Goal: Use online tool/utility

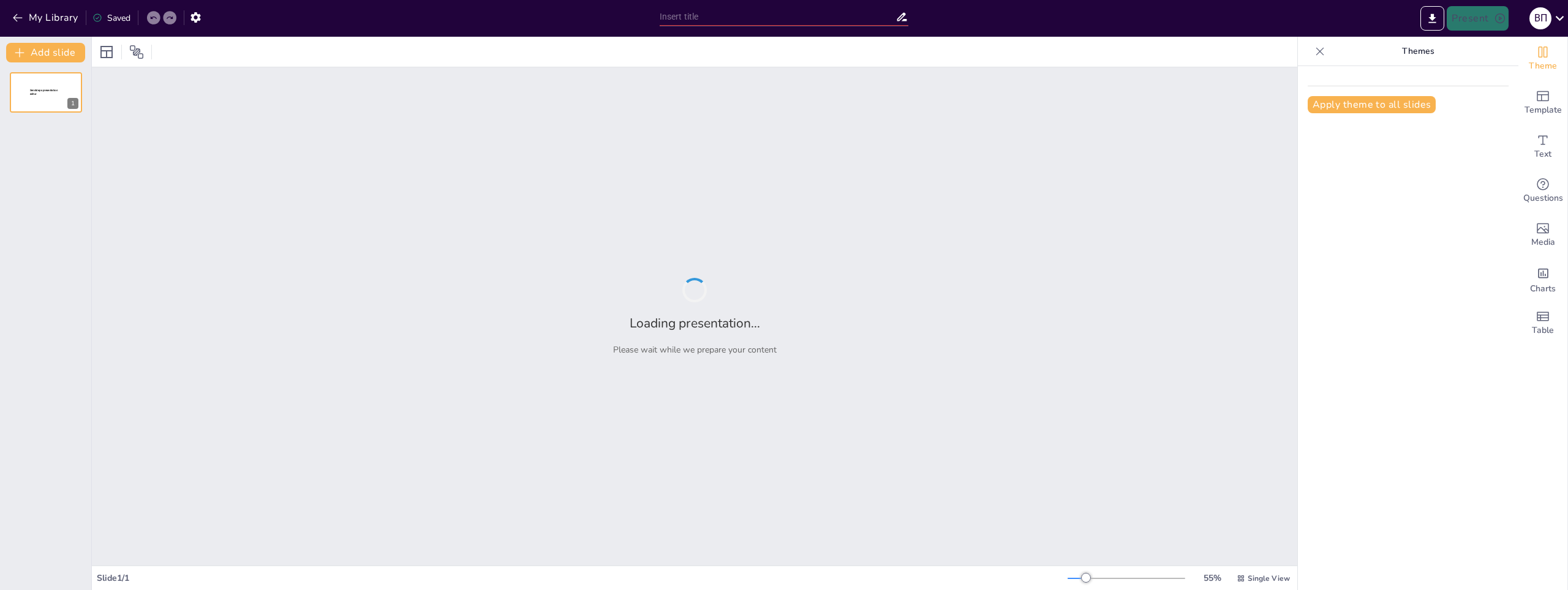
type input "220 лет Второй [GEOGRAPHIC_DATA] гимназии: История и традиции"
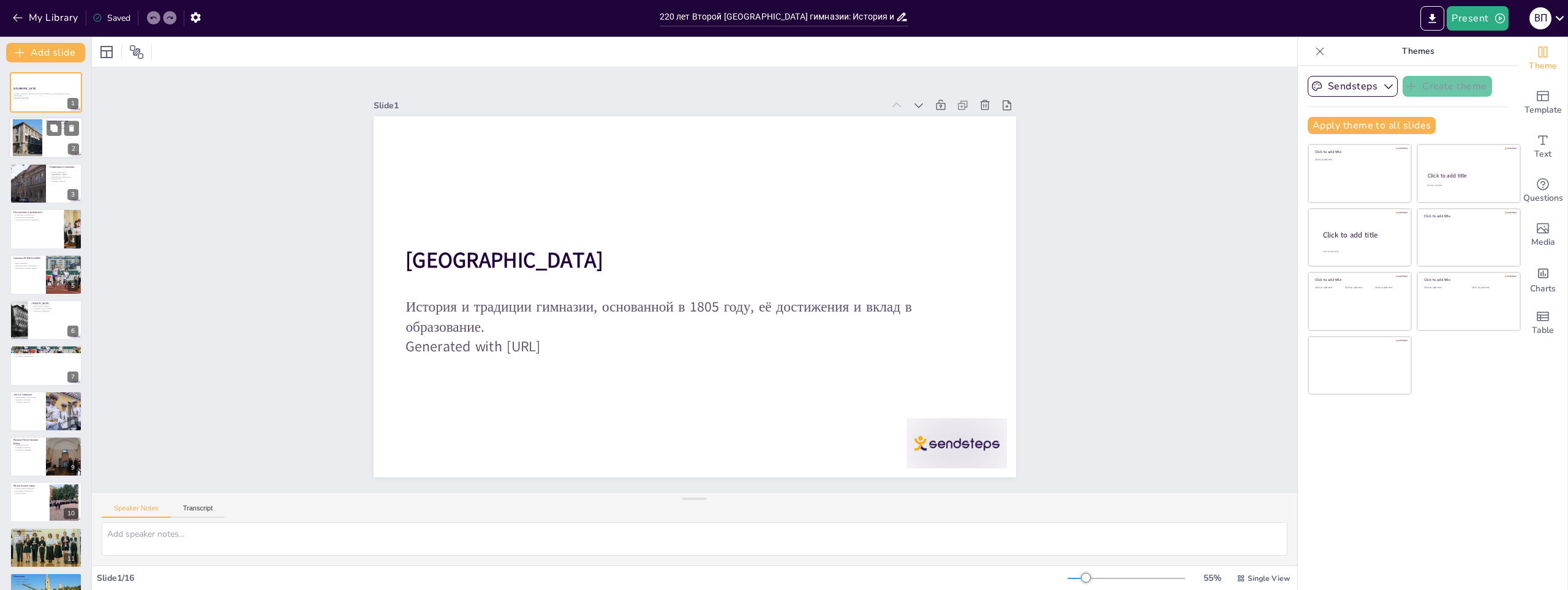
click at [42, 118] on div "Основание гимназии [GEOGRAPHIC_DATA] основана [DATE] Первые 96 учеников Долгая …" at bounding box center [45, 118] width 73 height 0
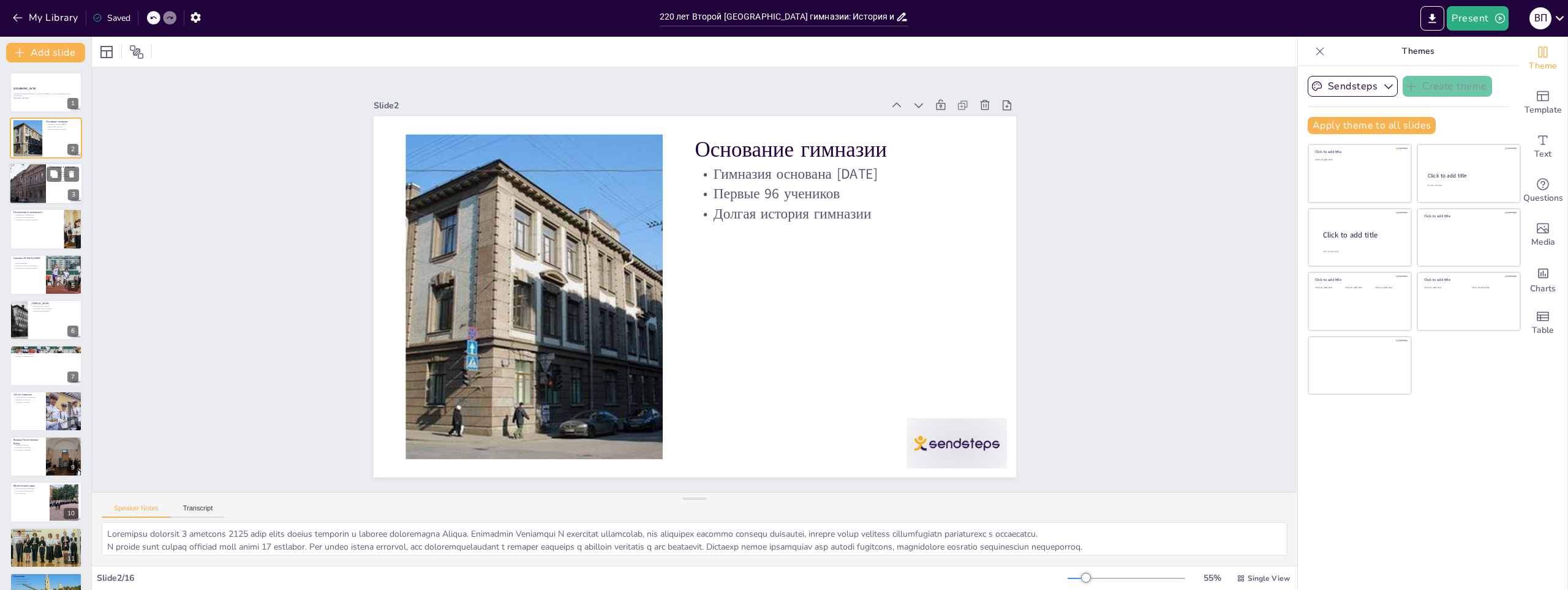
click at [21, 189] on div at bounding box center [27, 183] width 55 height 42
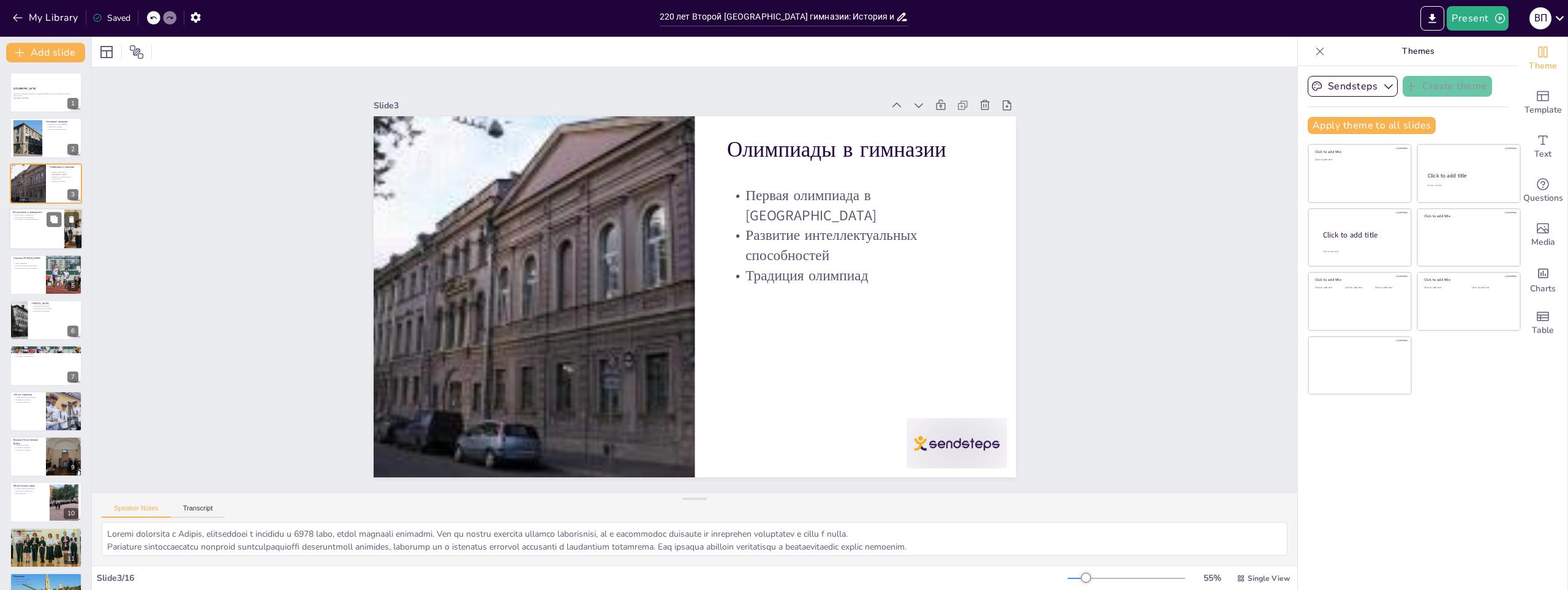
click at [27, 233] on div at bounding box center [45, 229] width 73 height 42
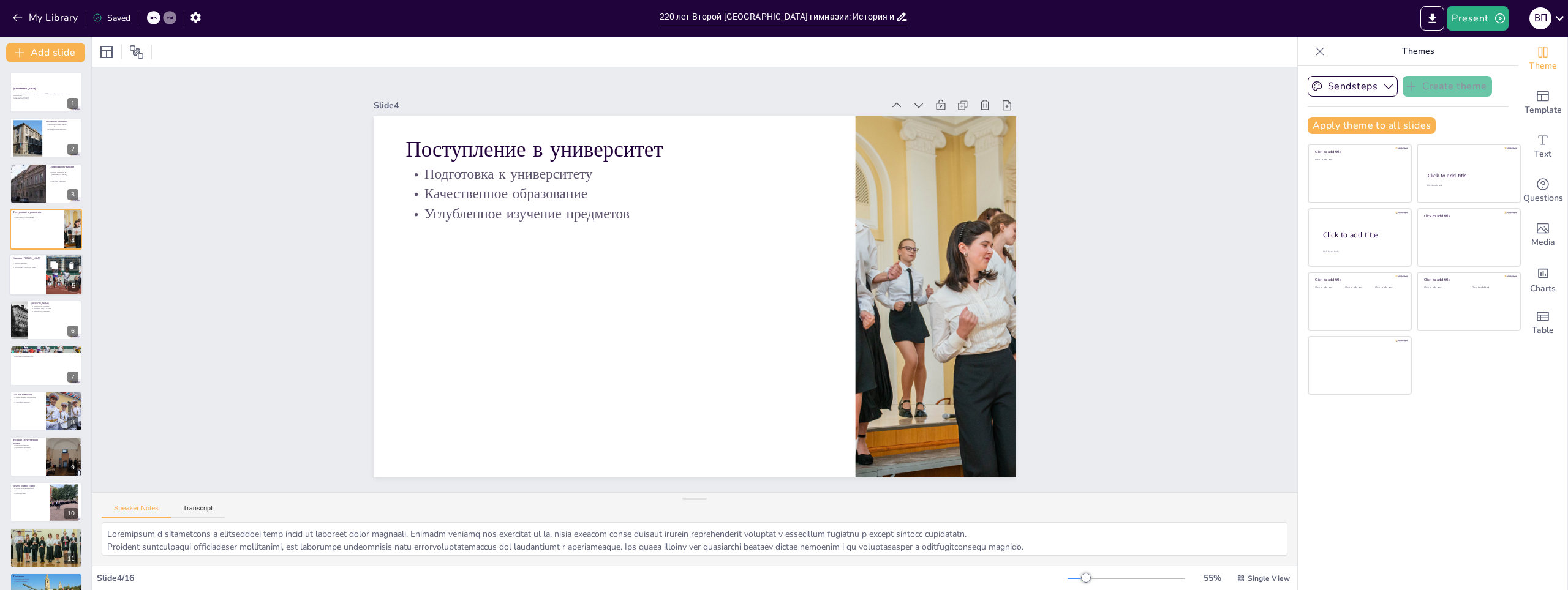
click at [18, 277] on div at bounding box center [45, 274] width 73 height 42
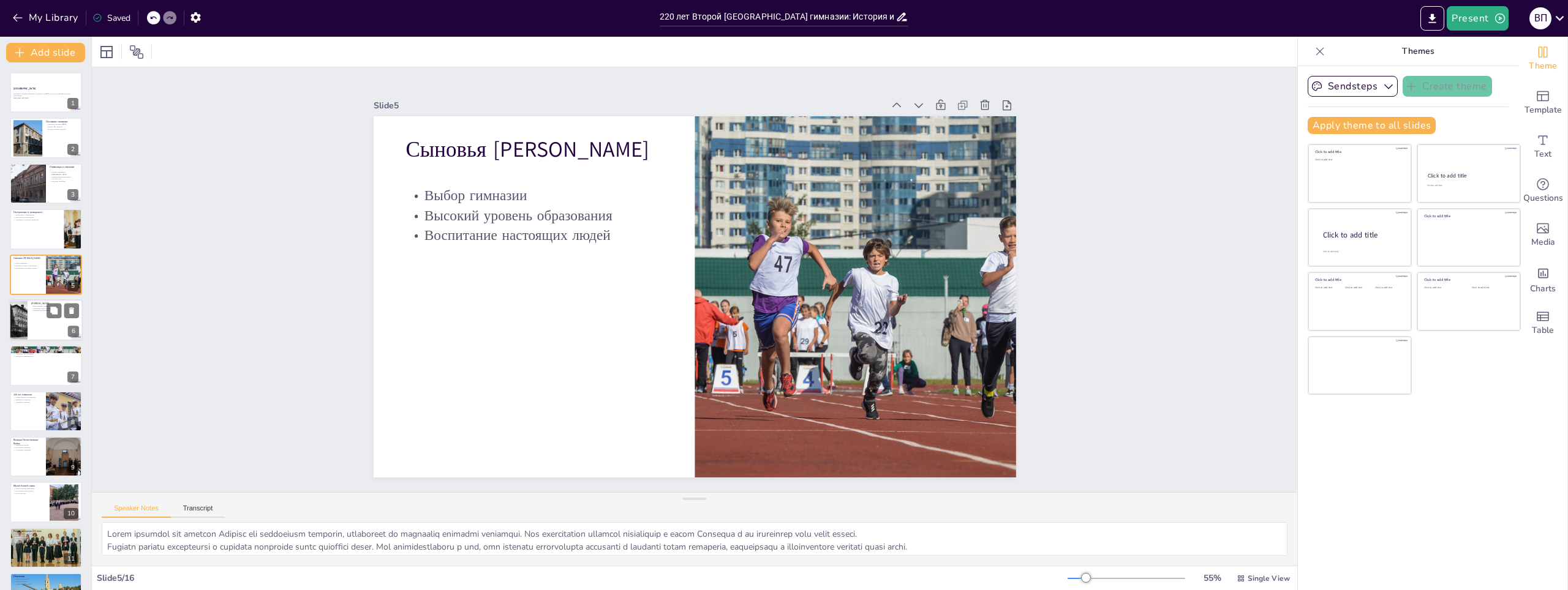
click at [25, 322] on div at bounding box center [18, 320] width 62 height 42
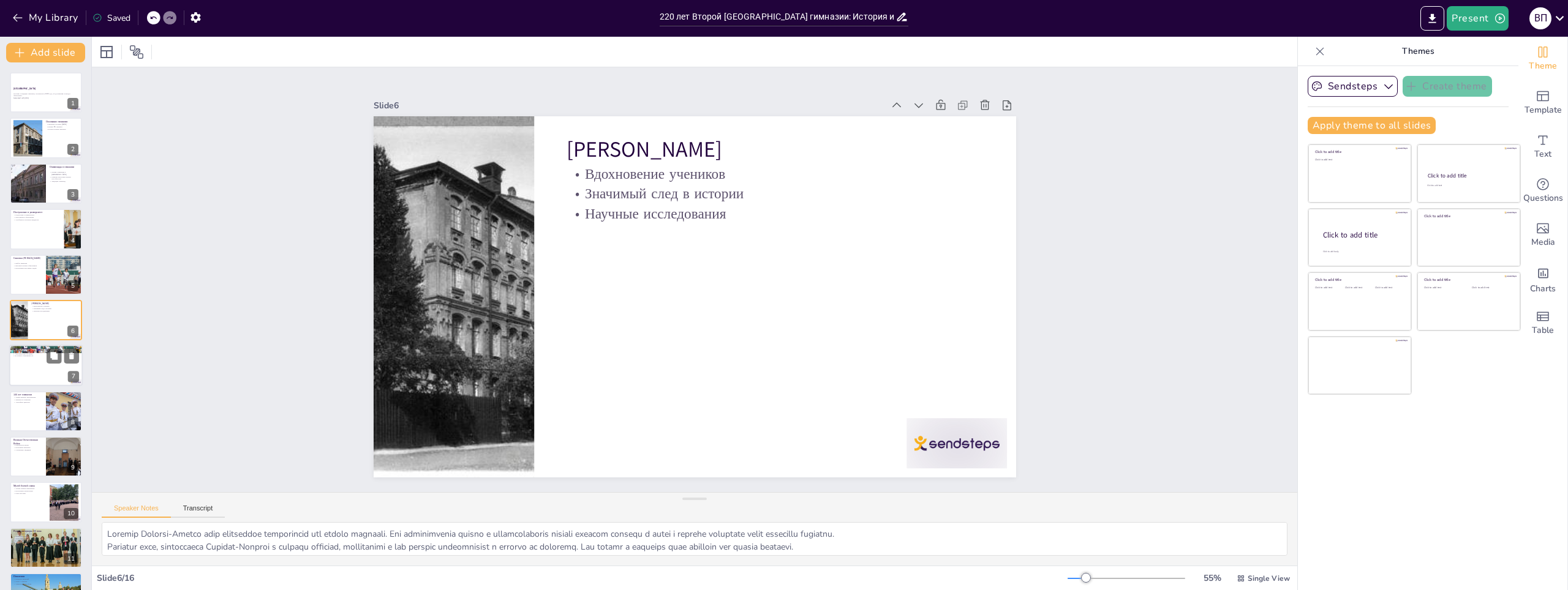
click at [21, 375] on div at bounding box center [45, 366] width 73 height 42
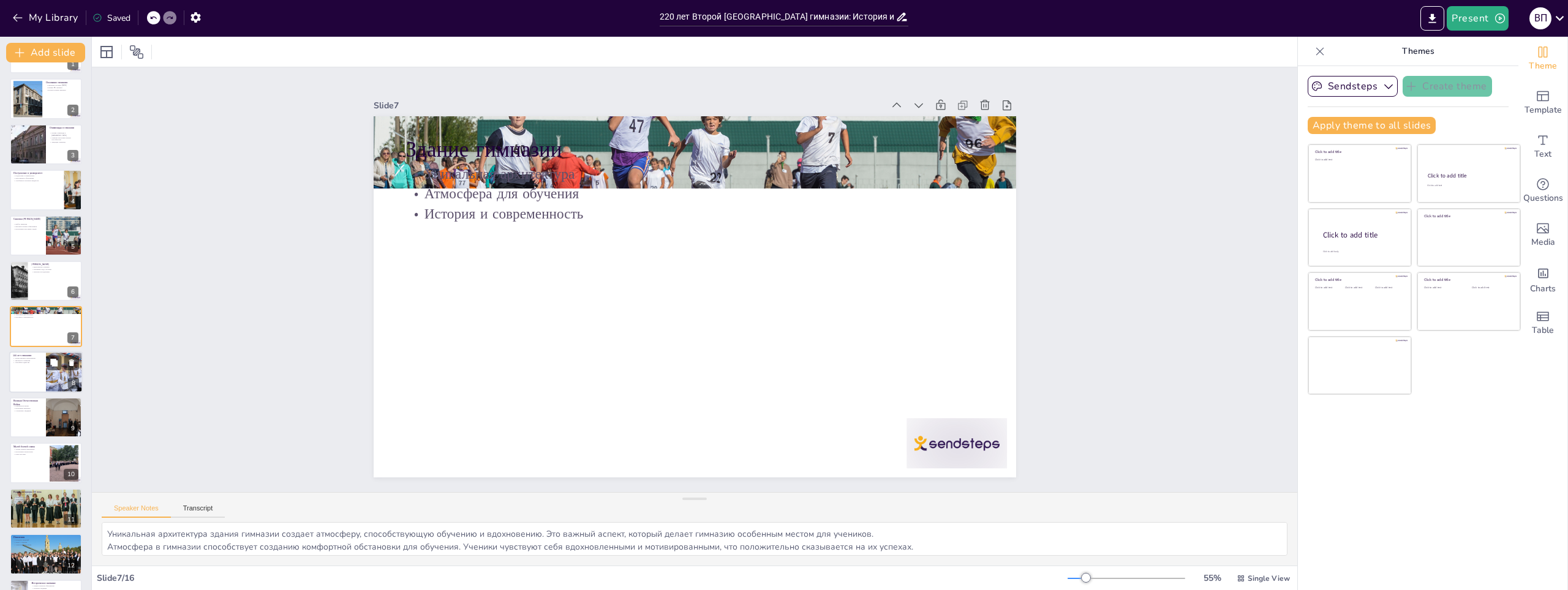
click at [21, 379] on div at bounding box center [45, 372] width 73 height 42
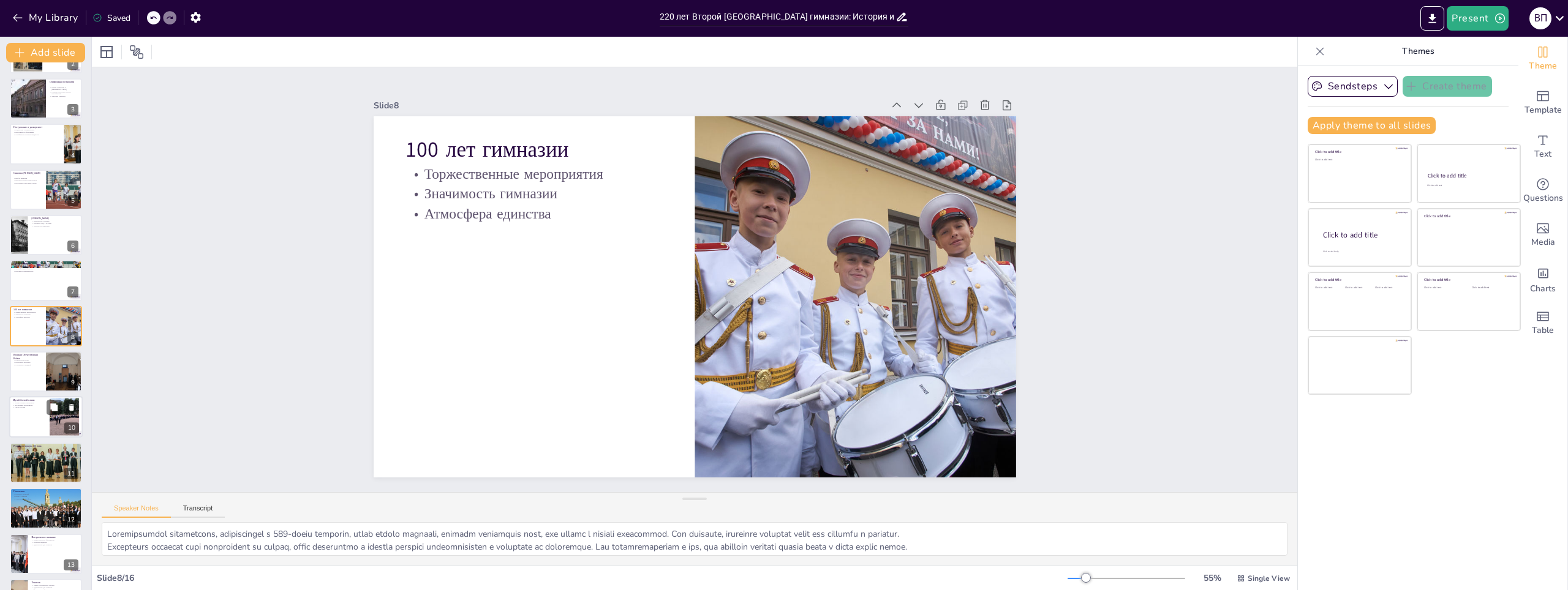
click at [21, 413] on div at bounding box center [45, 418] width 73 height 42
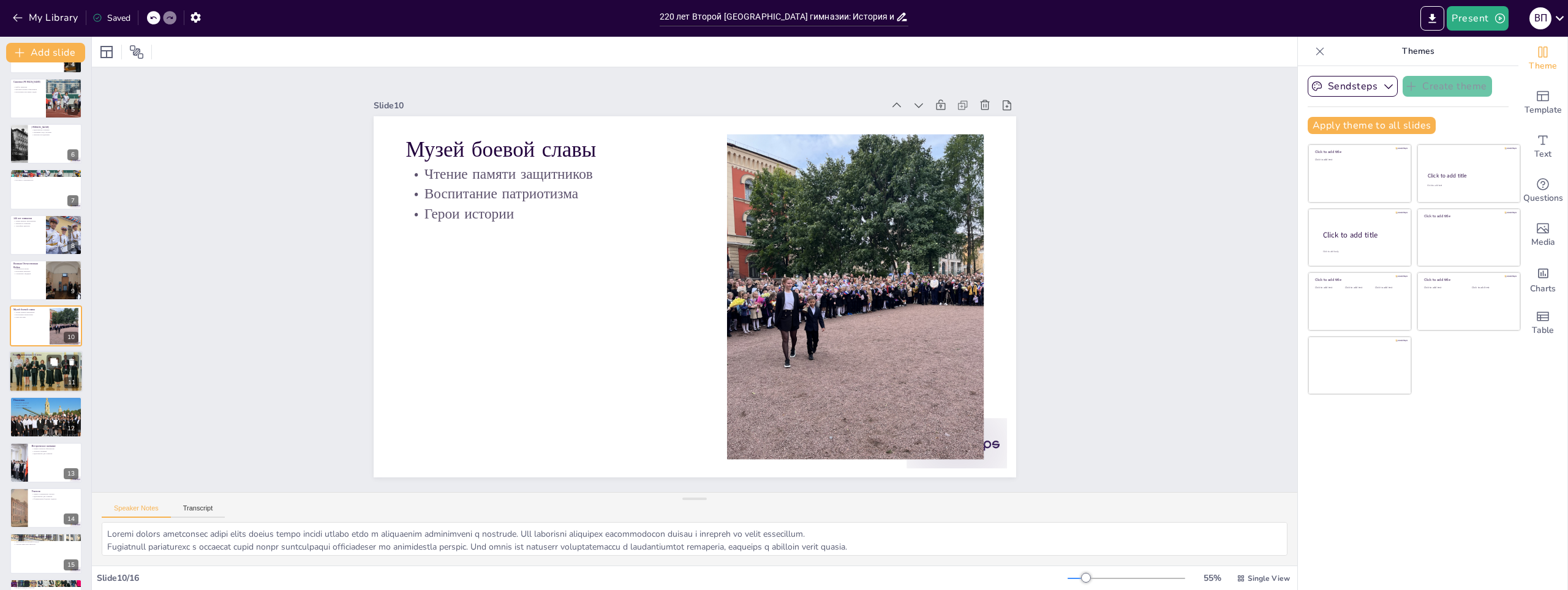
click at [27, 372] on div at bounding box center [46, 372] width 91 height 42
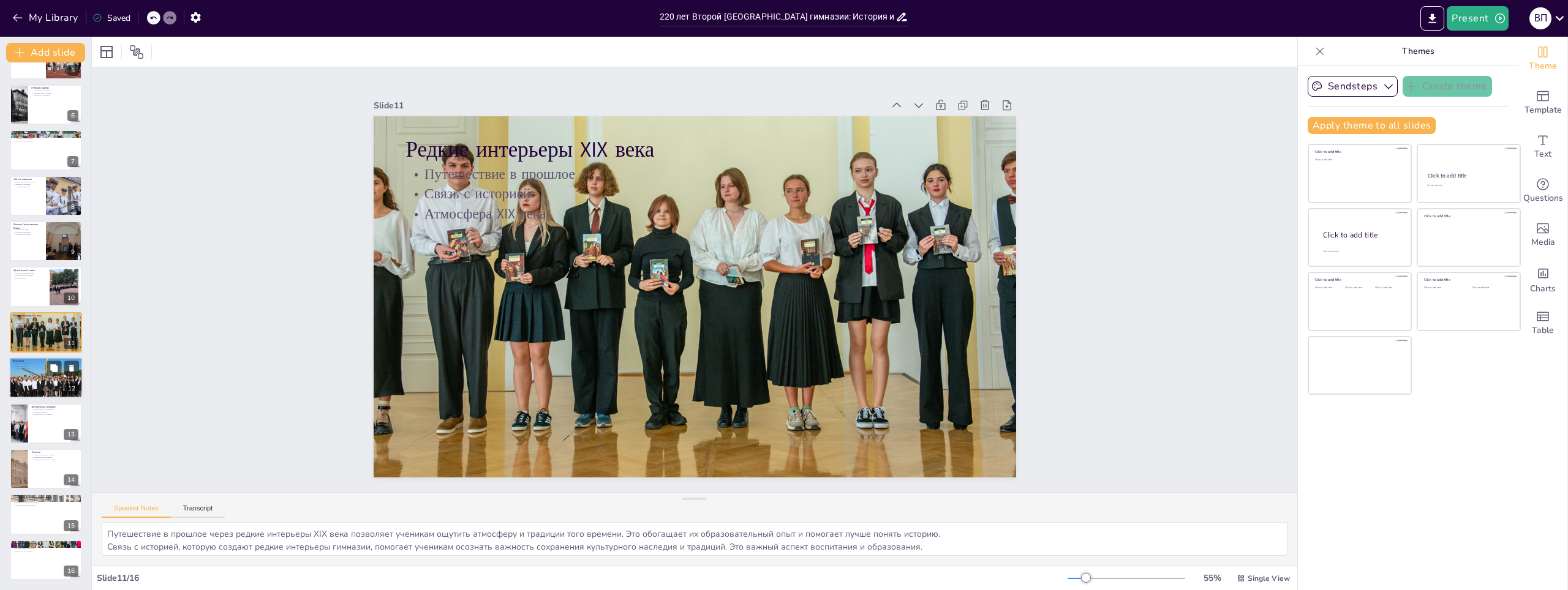
click at [28, 397] on div at bounding box center [45, 378] width 73 height 49
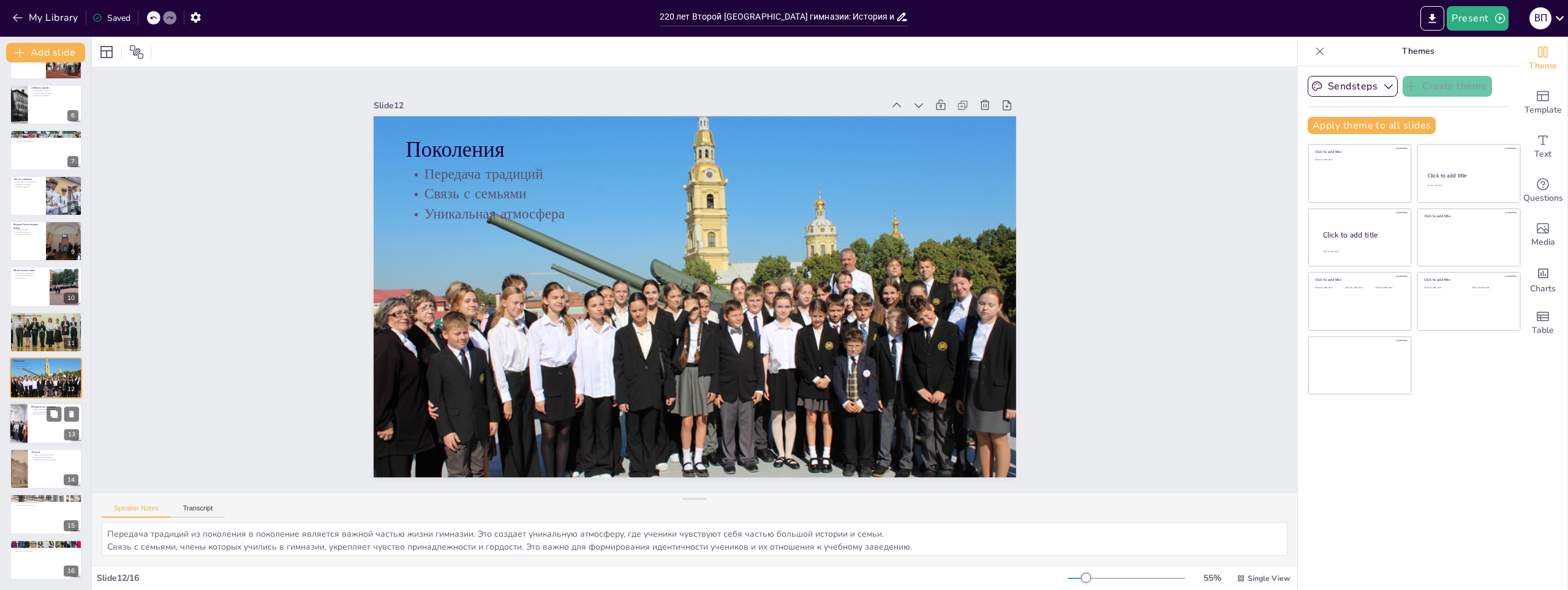
click at [27, 424] on div at bounding box center [18, 424] width 91 height 42
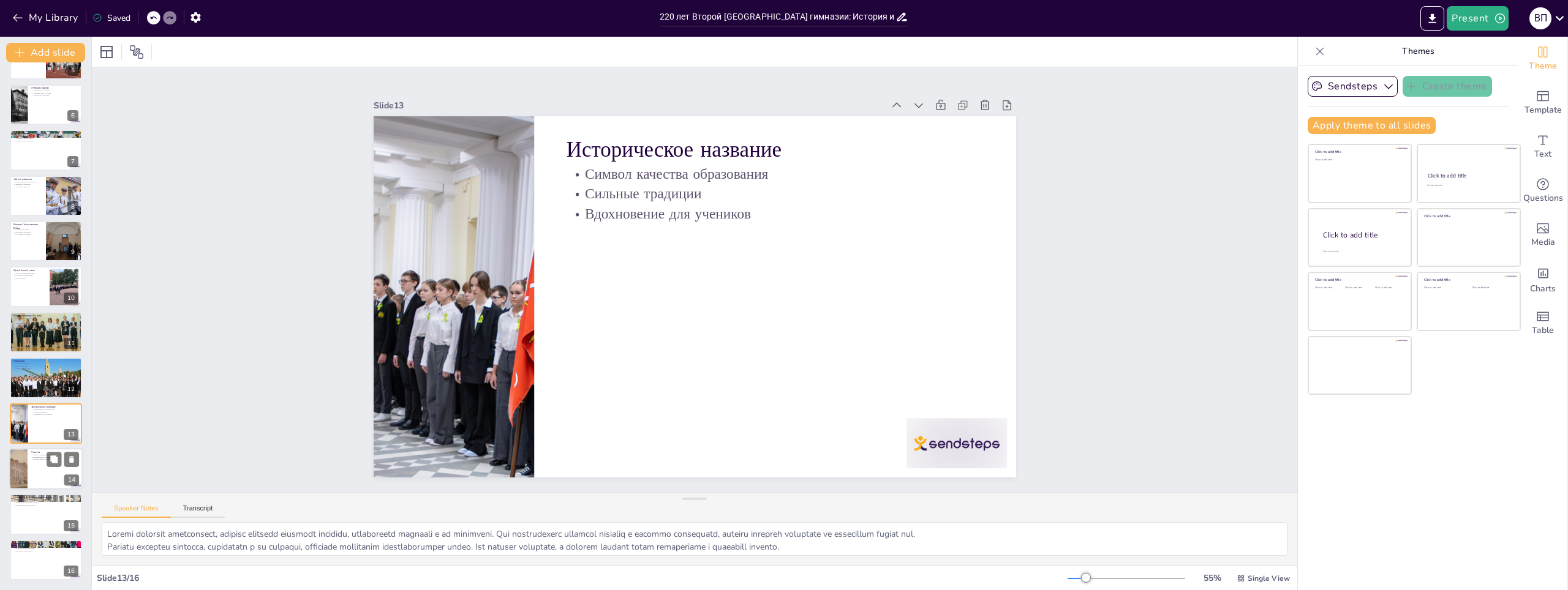
click at [36, 463] on div at bounding box center [45, 469] width 73 height 42
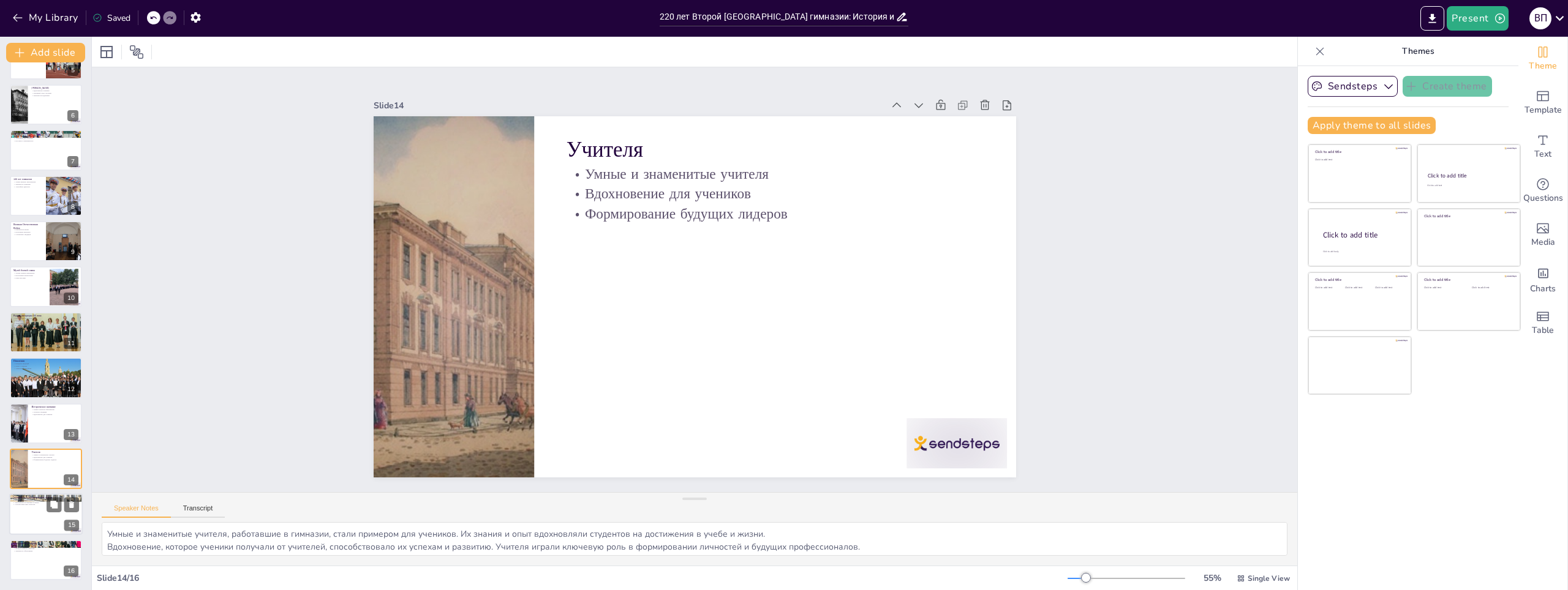
click at [15, 519] on div at bounding box center [45, 515] width 73 height 42
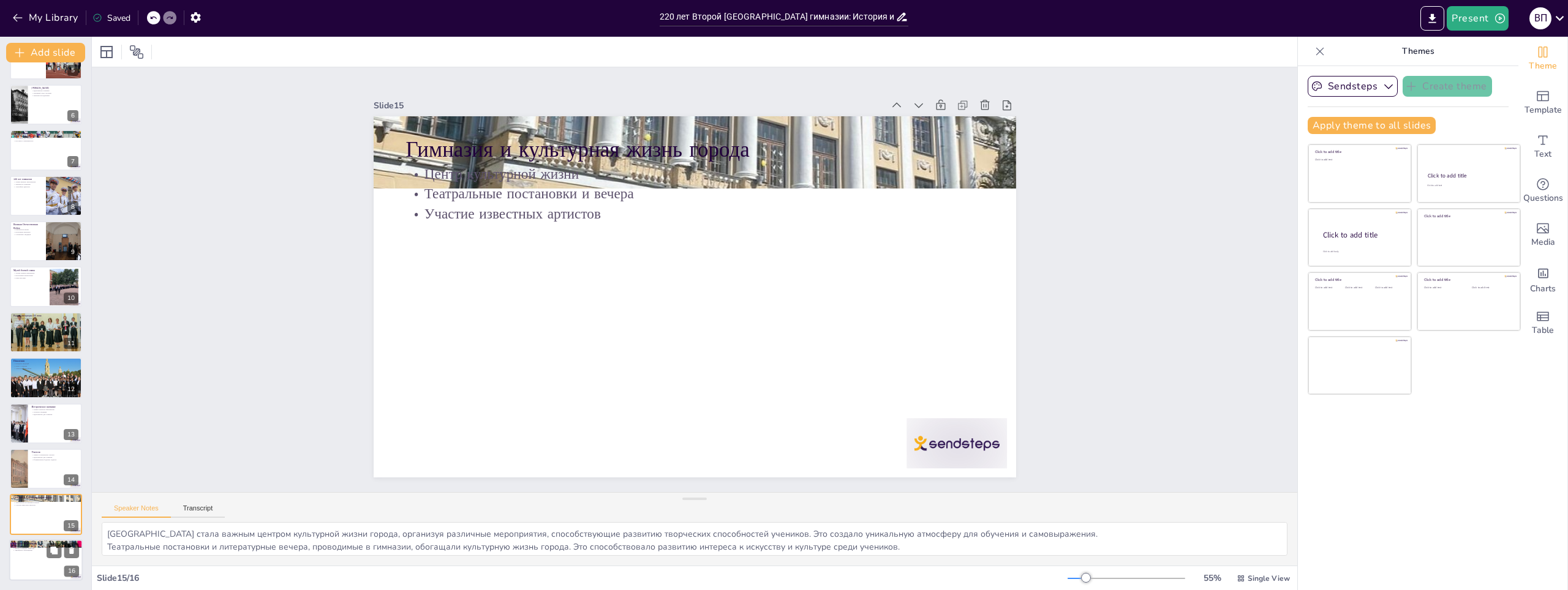
click at [29, 561] on div at bounding box center [45, 560] width 73 height 42
type textarea "Loremip dolorsitam consecte adipi elitseddoe temporinci u laboreetd magnaali, e…"
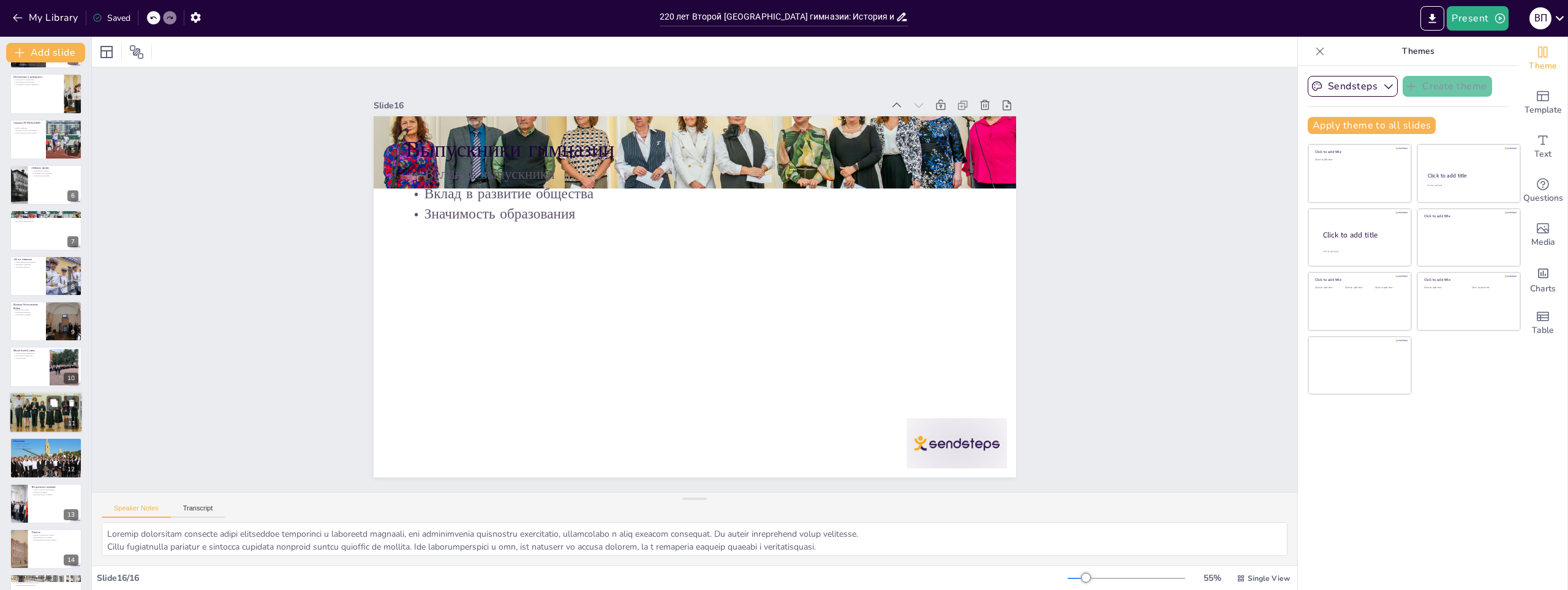
scroll to position [0, 0]
